Goal: Communication & Community: Answer question/provide support

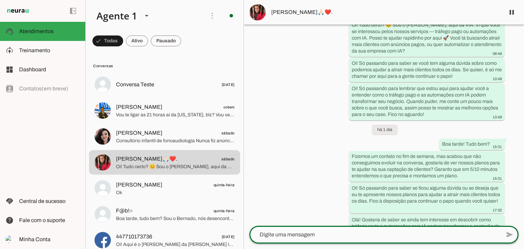
scroll to position [101, 0]
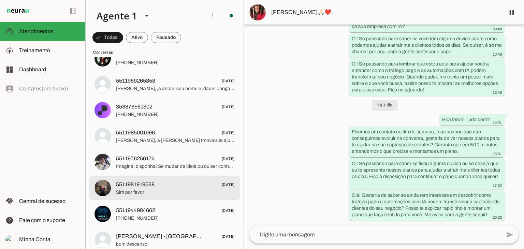
scroll to position [293, 0]
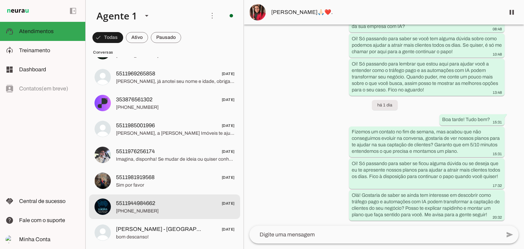
click at [206, 208] on span "[PHONE_NUMBER]" at bounding box center [175, 211] width 119 height 7
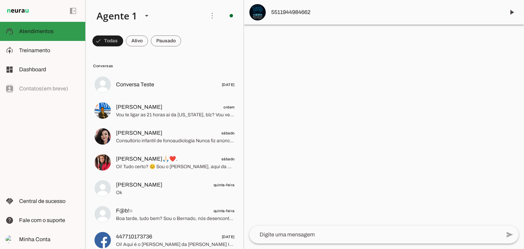
click at [27, 27] on md-item "support_agent Atendimentos Atendimentos" at bounding box center [42, 31] width 85 height 19
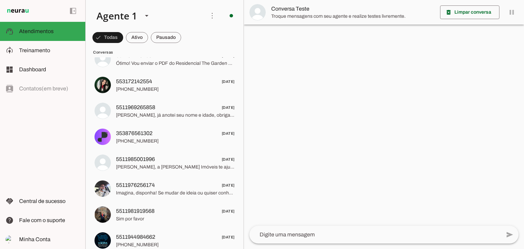
scroll to position [293, 0]
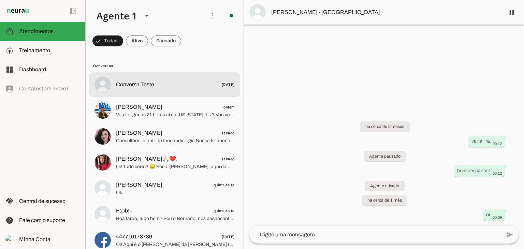
click at [137, 88] on span "Conversa Teste" at bounding box center [135, 84] width 38 height 8
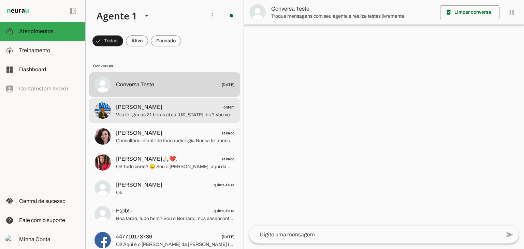
click at [148, 97] on md-item "[PERSON_NAME] ontem Vou te ligar as 21 horas aí da [US_STATE], blz? Vou ver com…" at bounding box center [164, 84] width 151 height 25
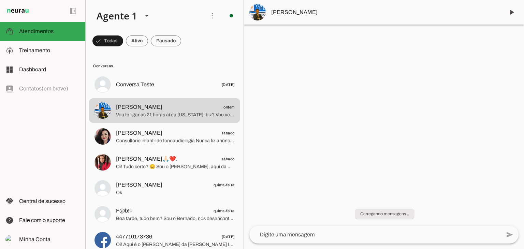
click at [339, 237] on textarea at bounding box center [374, 234] width 251 height 8
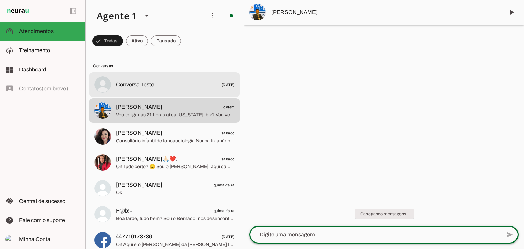
click at [113, 86] on md-item "Conversa Teste [DATE]" at bounding box center [164, 84] width 151 height 25
